Goal: Task Accomplishment & Management: Complete application form

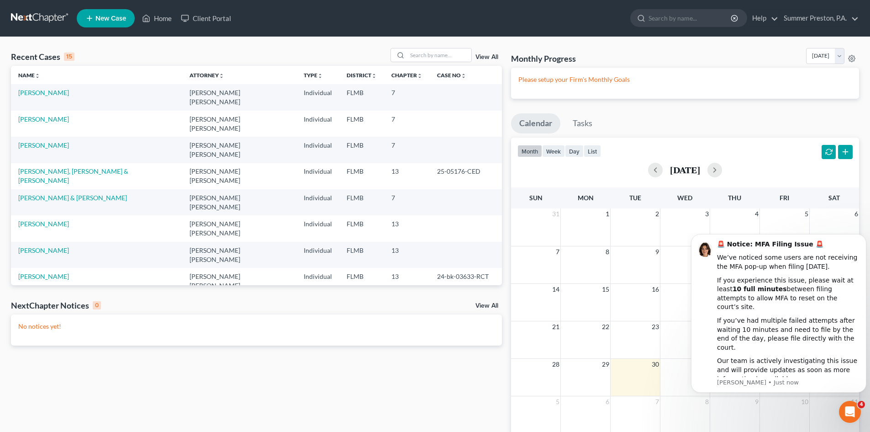
click at [46, 351] on link "[PERSON_NAME]" at bounding box center [43, 355] width 51 height 8
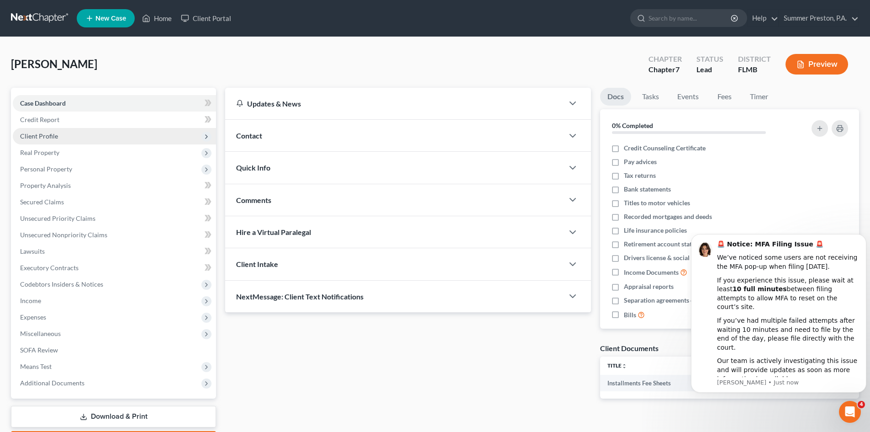
click at [52, 137] on span "Client Profile" at bounding box center [39, 136] width 38 height 8
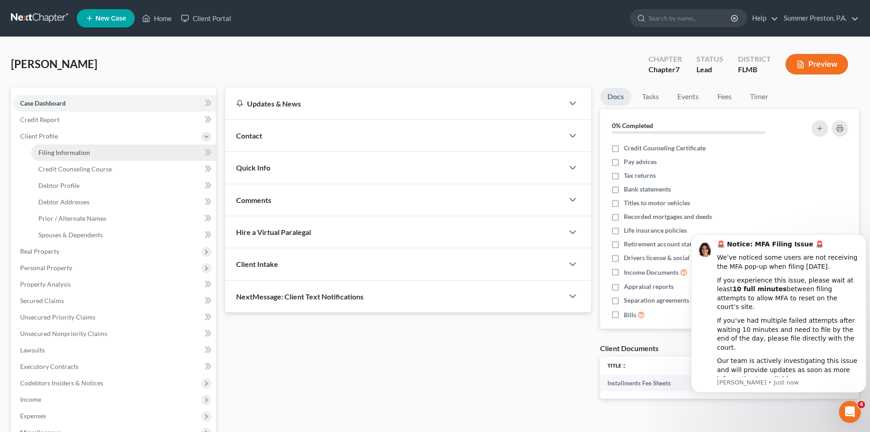
click at [74, 153] on span "Filing Information" at bounding box center [64, 152] width 52 height 8
select select "1"
select select "0"
select select "9"
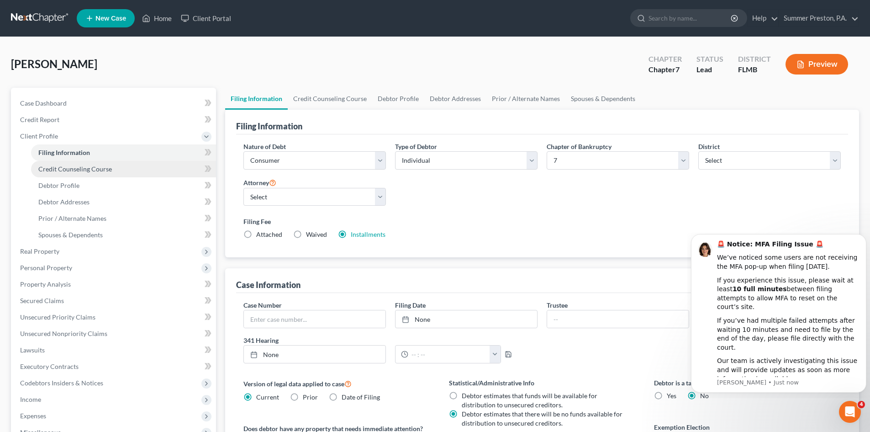
click at [100, 170] on span "Credit Counseling Course" at bounding box center [75, 169] width 74 height 8
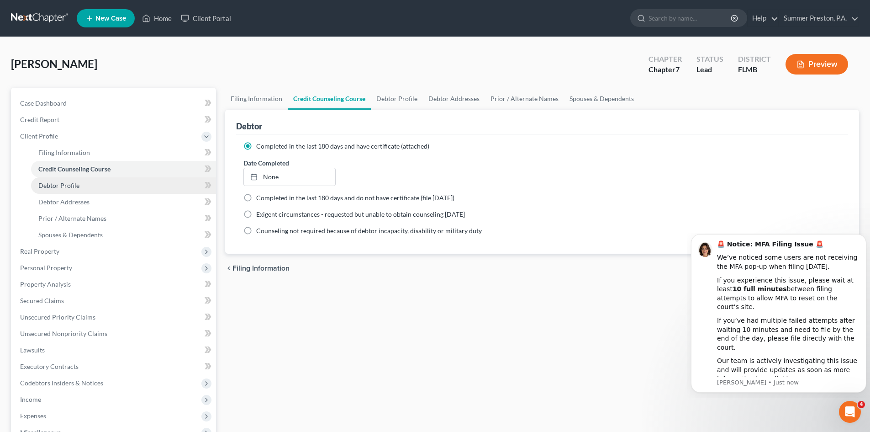
click at [65, 185] on span "Debtor Profile" at bounding box center [58, 185] width 41 height 8
select select "1"
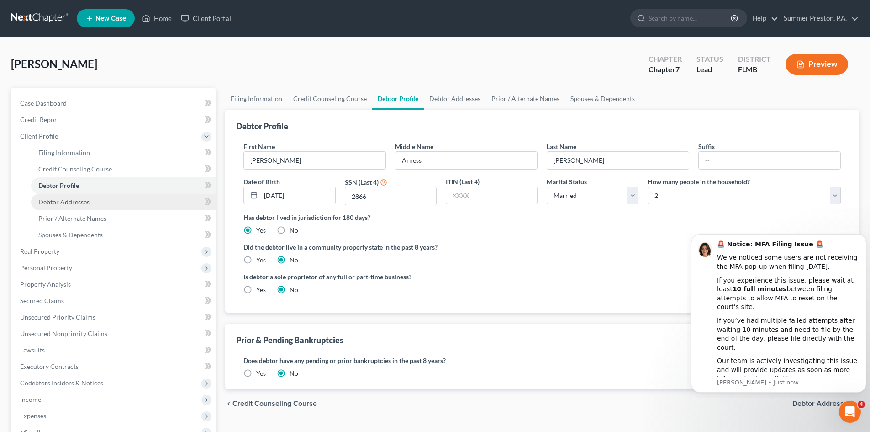
click at [76, 204] on span "Debtor Addresses" at bounding box center [63, 202] width 51 height 8
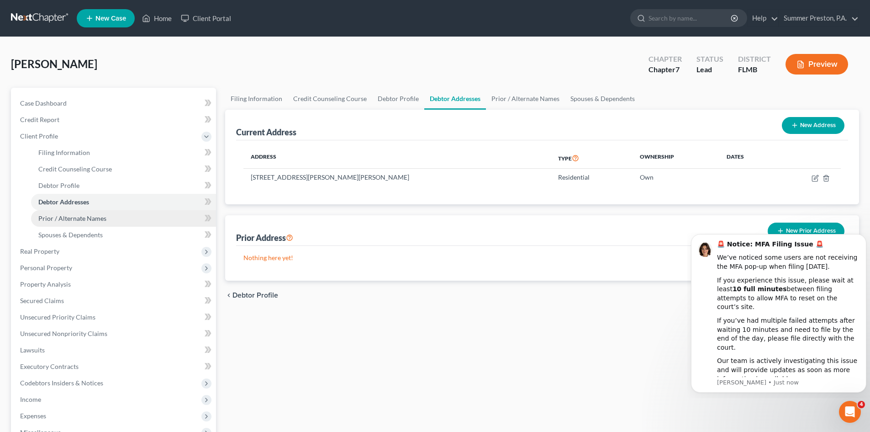
click at [82, 216] on span "Prior / Alternate Names" at bounding box center [72, 218] width 68 height 8
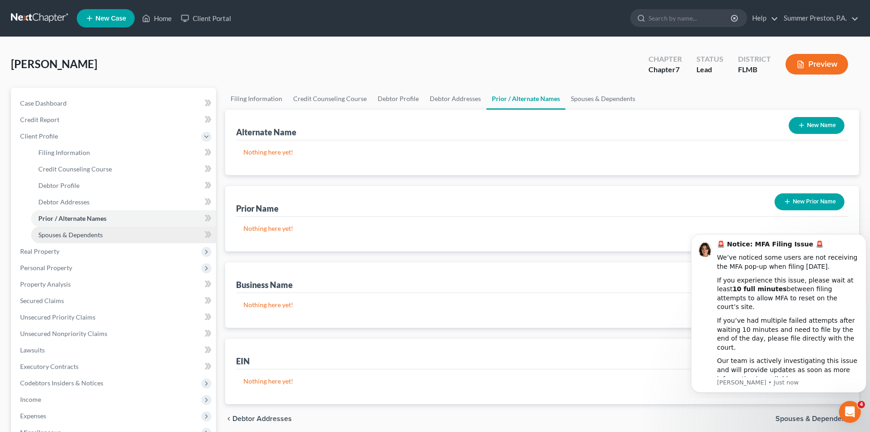
click at [81, 235] on span "Spouses & Dependents" at bounding box center [70, 235] width 64 height 8
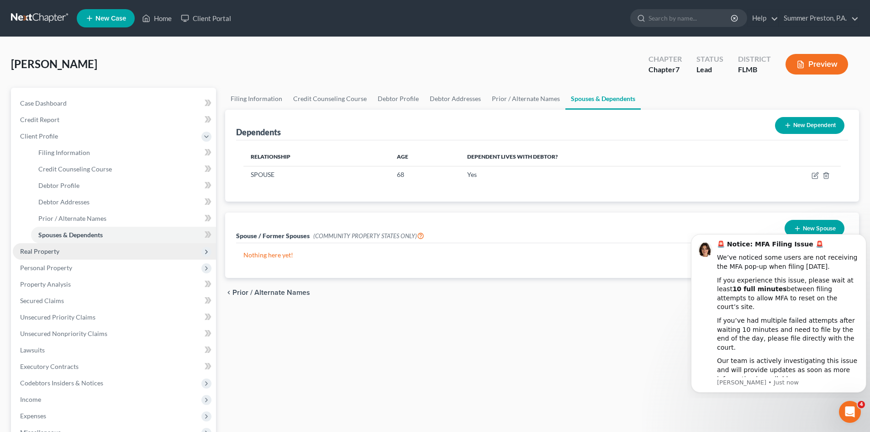
click at [51, 253] on span "Real Property" at bounding box center [39, 251] width 39 height 8
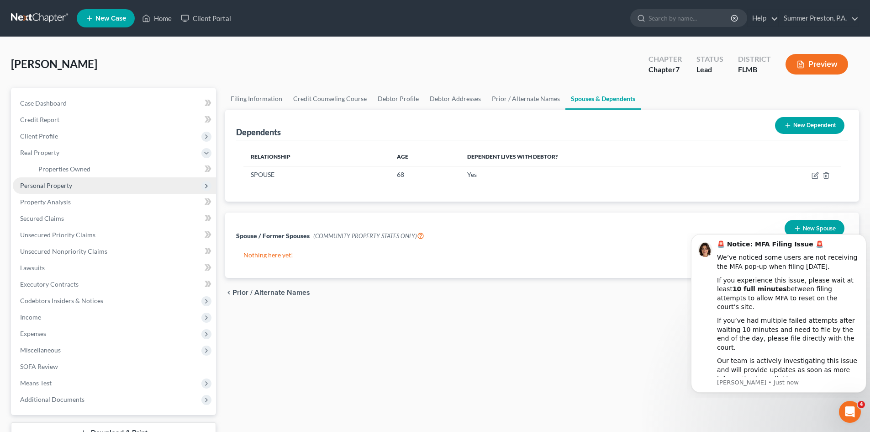
click at [56, 188] on span "Personal Property" at bounding box center [46, 185] width 52 height 8
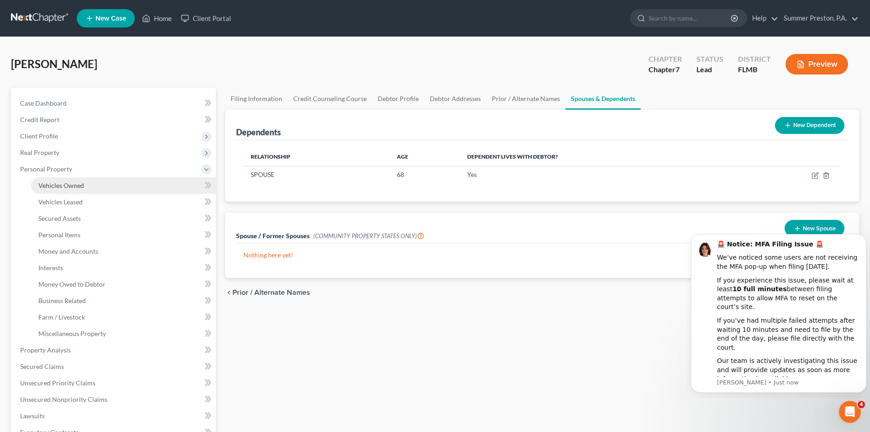
click at [79, 187] on span "Vehicles Owned" at bounding box center [61, 185] width 46 height 8
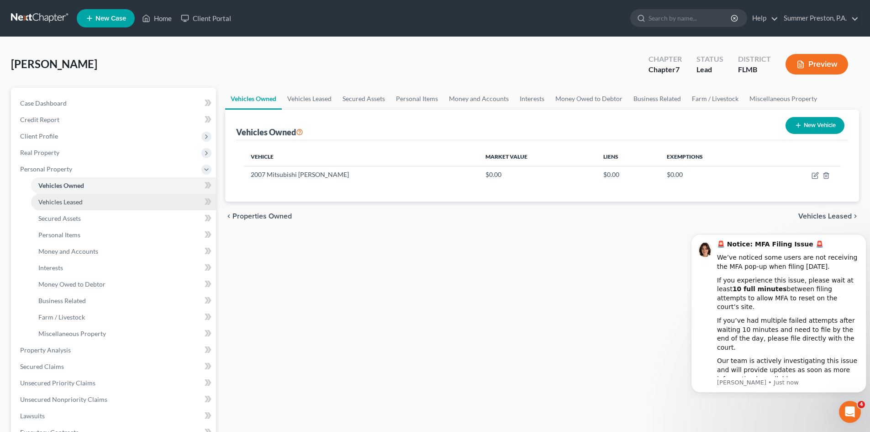
click at [74, 204] on span "Vehicles Leased" at bounding box center [60, 202] width 44 height 8
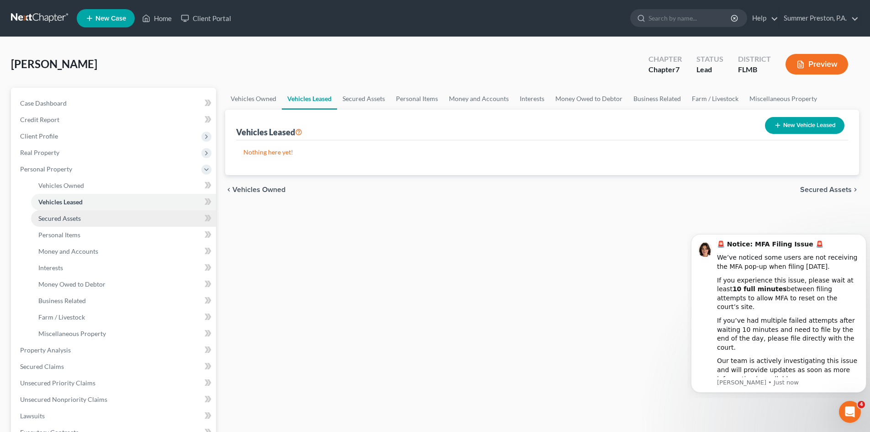
click at [73, 217] on span "Secured Assets" at bounding box center [59, 218] width 42 height 8
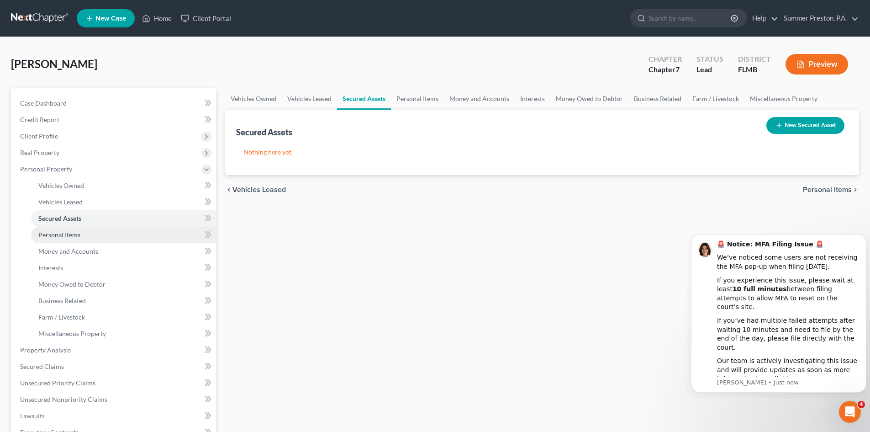
click at [74, 232] on span "Personal Items" at bounding box center [59, 235] width 42 height 8
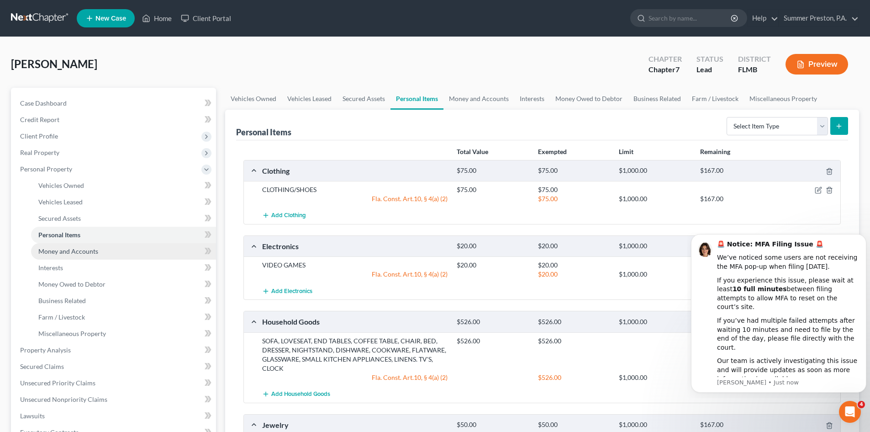
click at [77, 248] on span "Money and Accounts" at bounding box center [68, 251] width 60 height 8
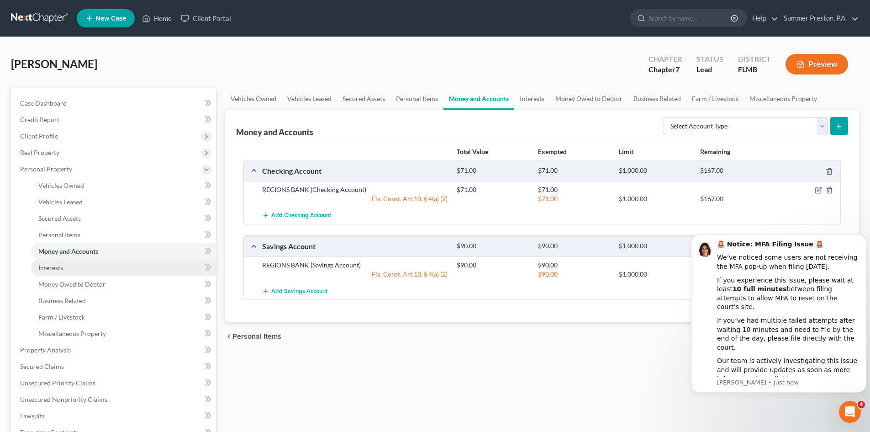
click at [53, 268] on span "Interests" at bounding box center [50, 267] width 25 height 8
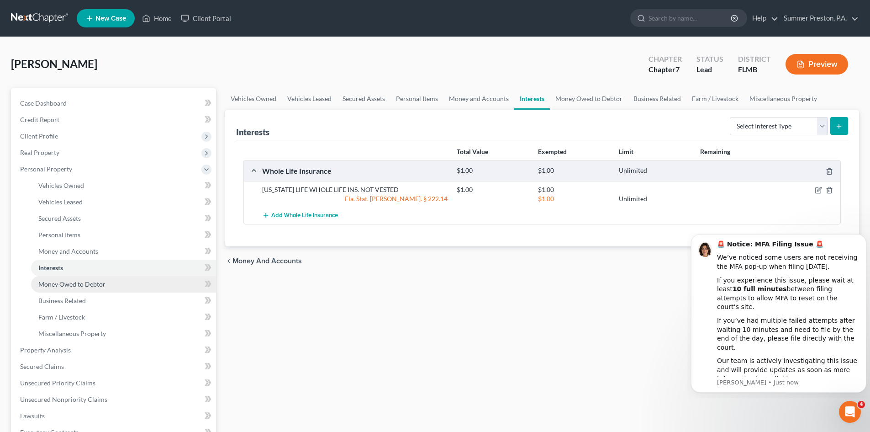
click at [81, 286] on span "Money Owed to Debtor" at bounding box center [71, 284] width 67 height 8
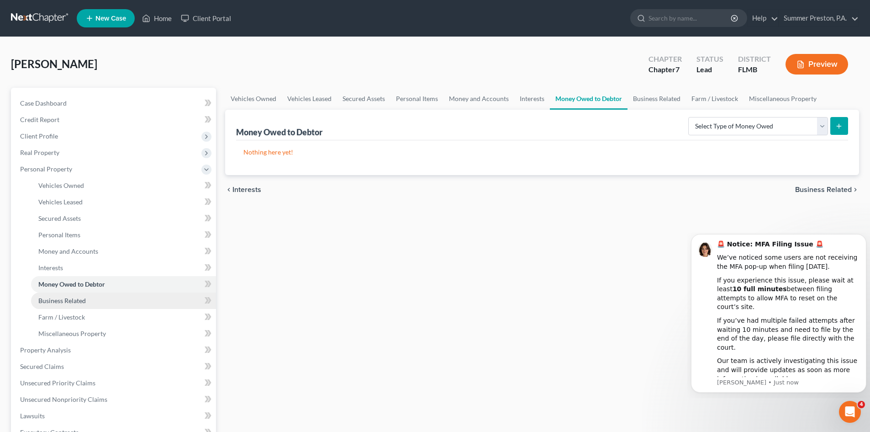
click at [81, 298] on span "Business Related" at bounding box center [61, 300] width 47 height 8
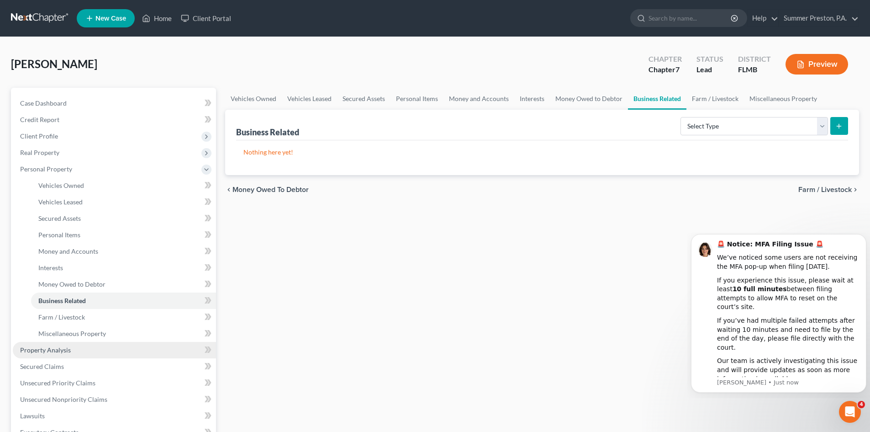
click at [60, 348] on span "Property Analysis" at bounding box center [45, 350] width 51 height 8
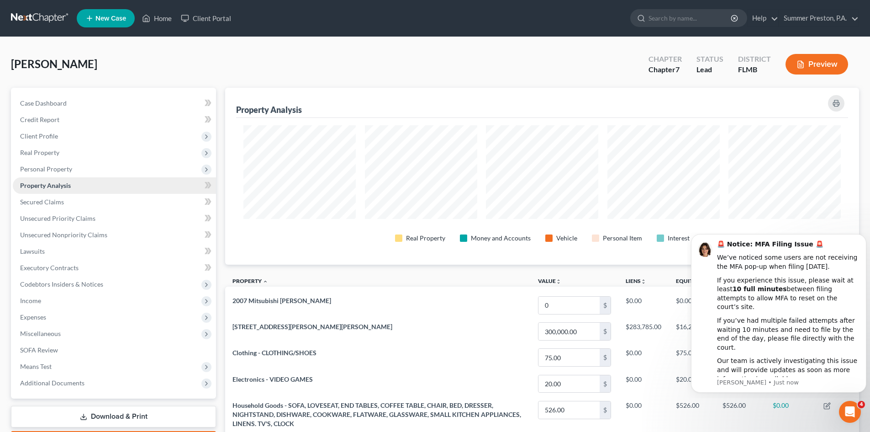
scroll to position [177, 634]
click at [53, 203] on span "Secured Claims" at bounding box center [42, 202] width 44 height 8
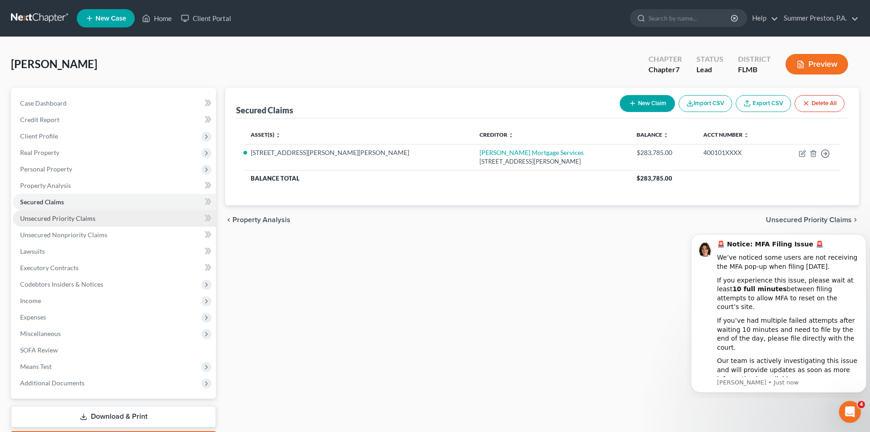
click at [56, 218] on span "Unsecured Priority Claims" at bounding box center [57, 218] width 75 height 8
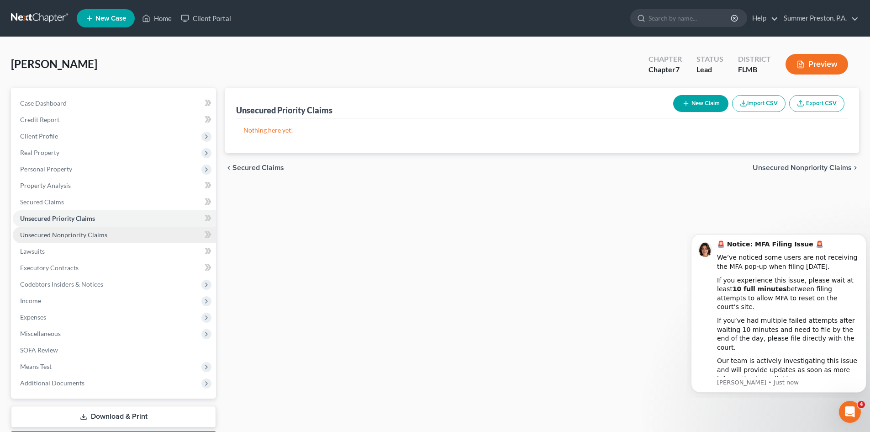
click at [58, 236] on span "Unsecured Nonpriority Claims" at bounding box center [63, 235] width 87 height 8
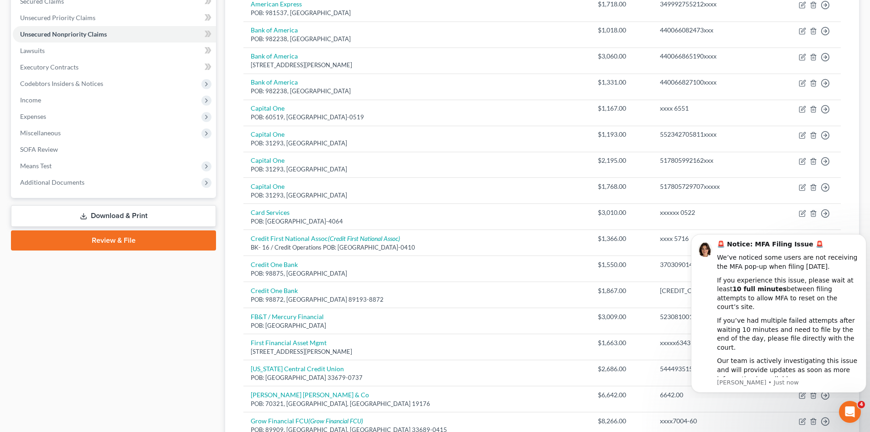
scroll to position [213, 0]
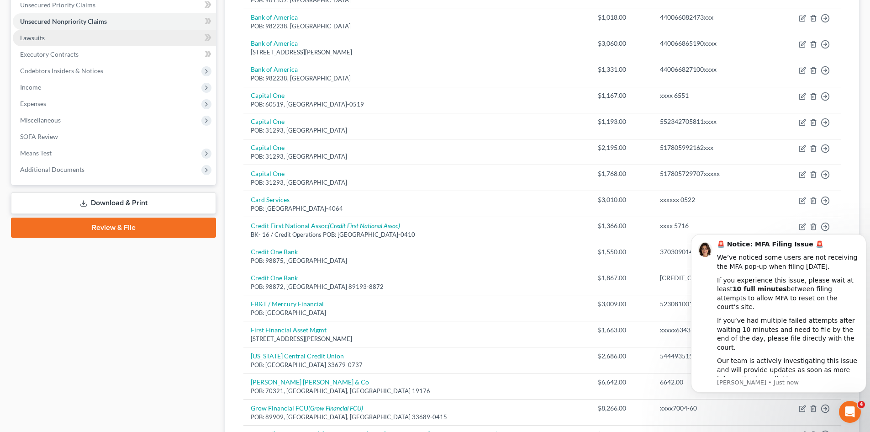
click at [43, 37] on span "Lawsuits" at bounding box center [32, 38] width 25 height 8
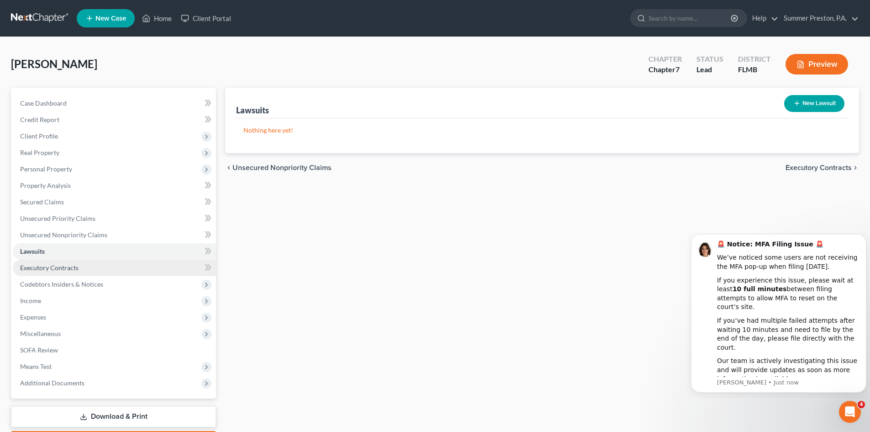
click at [62, 269] on span "Executory Contracts" at bounding box center [49, 267] width 58 height 8
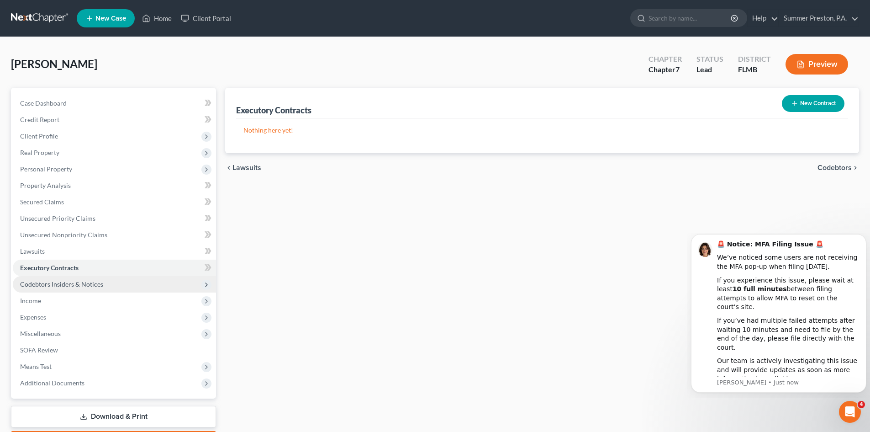
click at [66, 284] on span "Codebtors Insiders & Notices" at bounding box center [61, 284] width 83 height 8
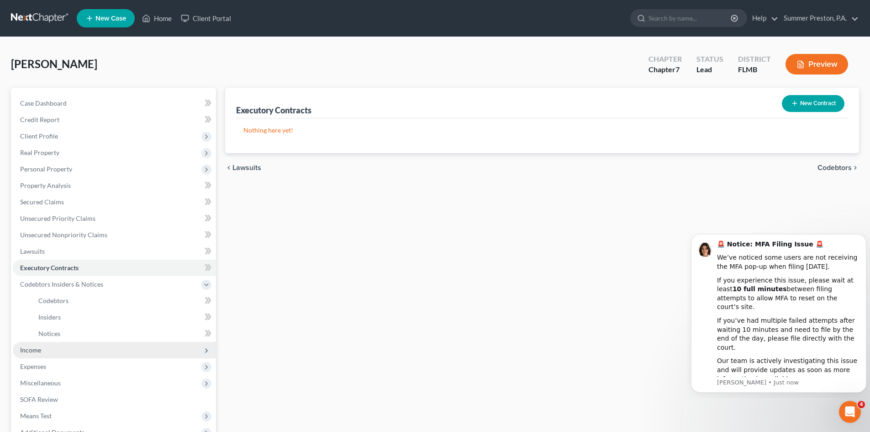
click at [32, 348] on span "Income" at bounding box center [30, 350] width 21 height 8
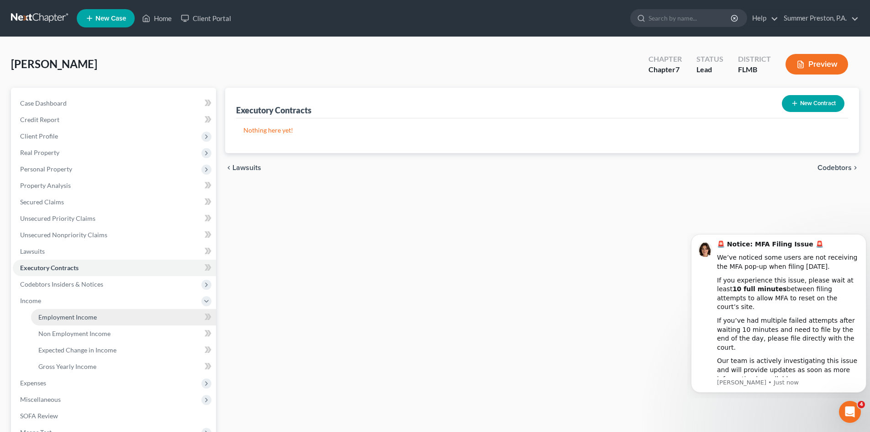
click at [74, 319] on span "Employment Income" at bounding box center [67, 317] width 58 height 8
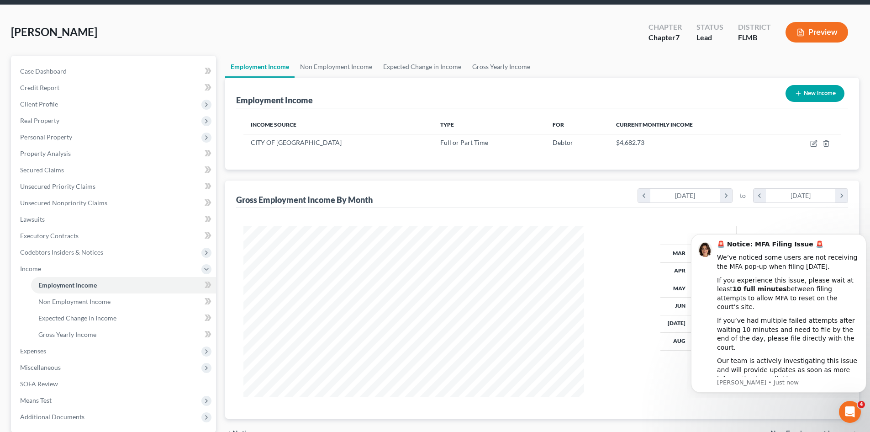
scroll to position [50, 0]
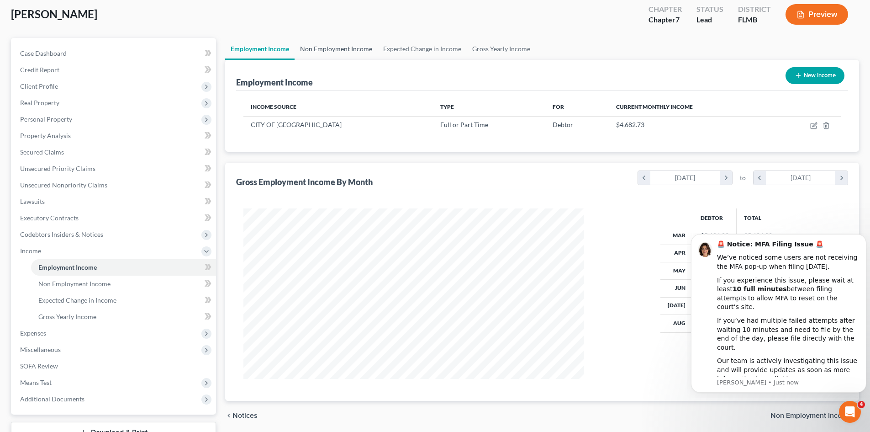
click at [337, 49] on link "Non Employment Income" at bounding box center [336, 49] width 83 height 22
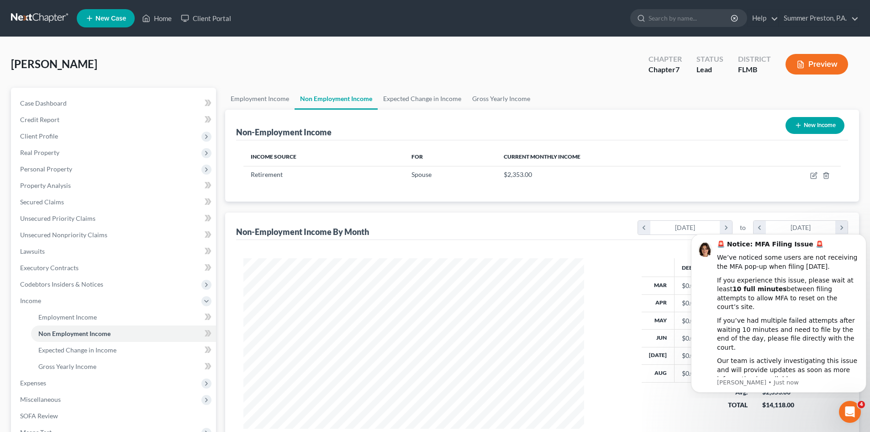
scroll to position [170, 359]
click at [35, 382] on span "Expenses" at bounding box center [33, 383] width 26 height 8
click at [45, 332] on span "Home" at bounding box center [46, 333] width 17 height 8
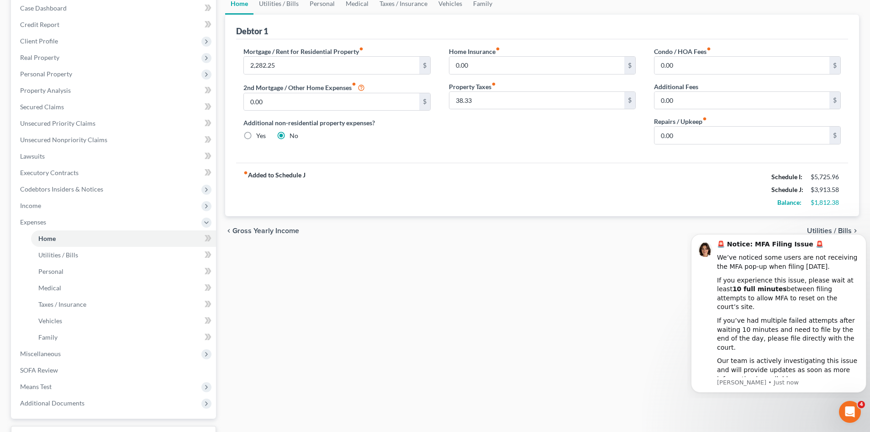
scroll to position [105, 0]
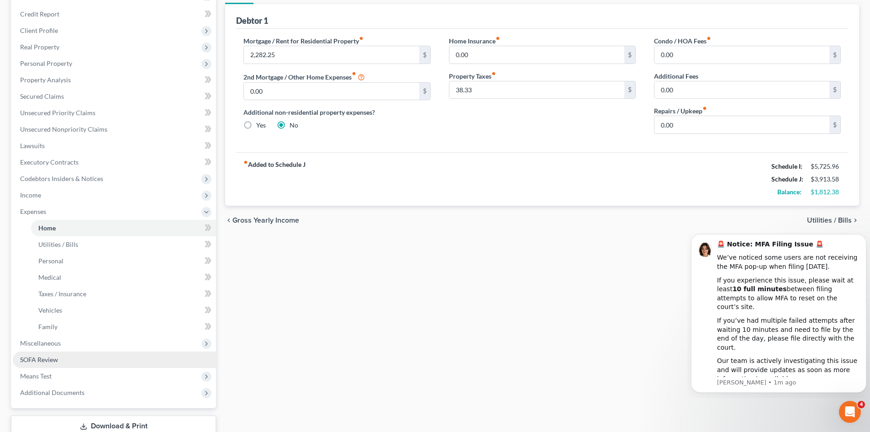
click at [54, 361] on span "SOFA Review" at bounding box center [39, 359] width 38 height 8
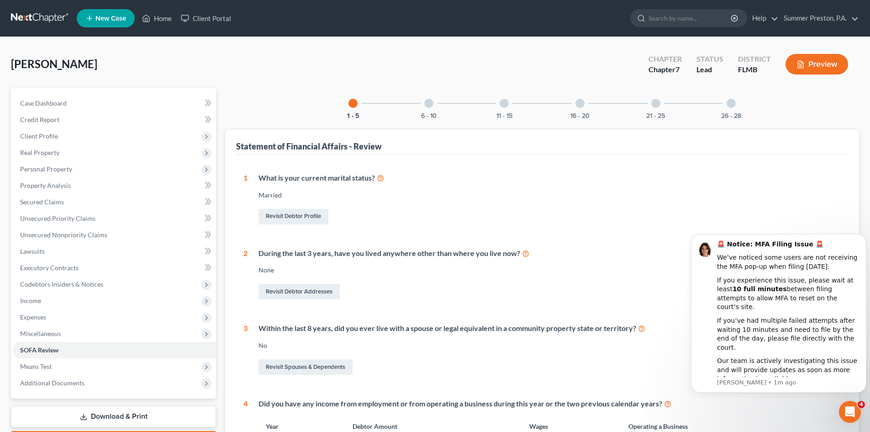
click at [810, 202] on div "What is your current marital status? [DEMOGRAPHIC_DATA] Revisit Debtor Profile" at bounding box center [543, 199] width 593 height 53
